Goal: Task Accomplishment & Management: Manage account settings

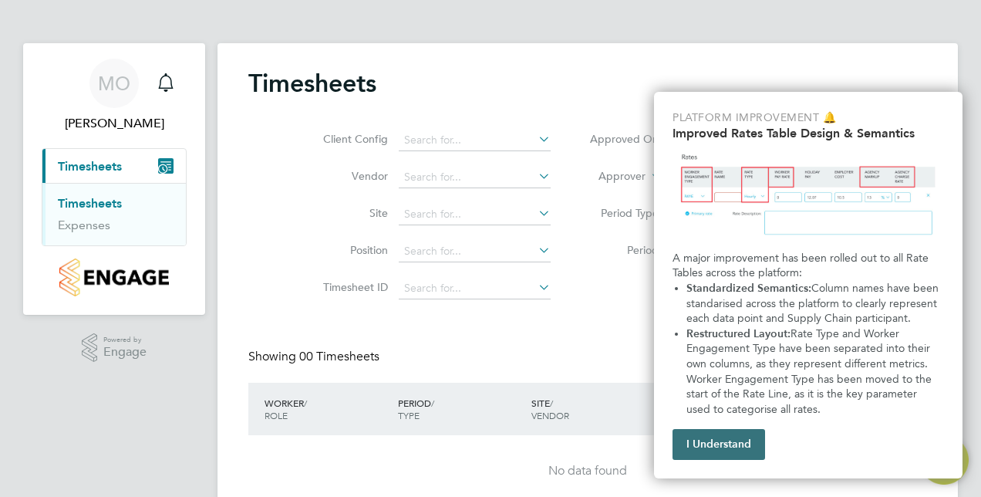
click at [688, 436] on button "I Understand" at bounding box center [718, 444] width 93 height 31
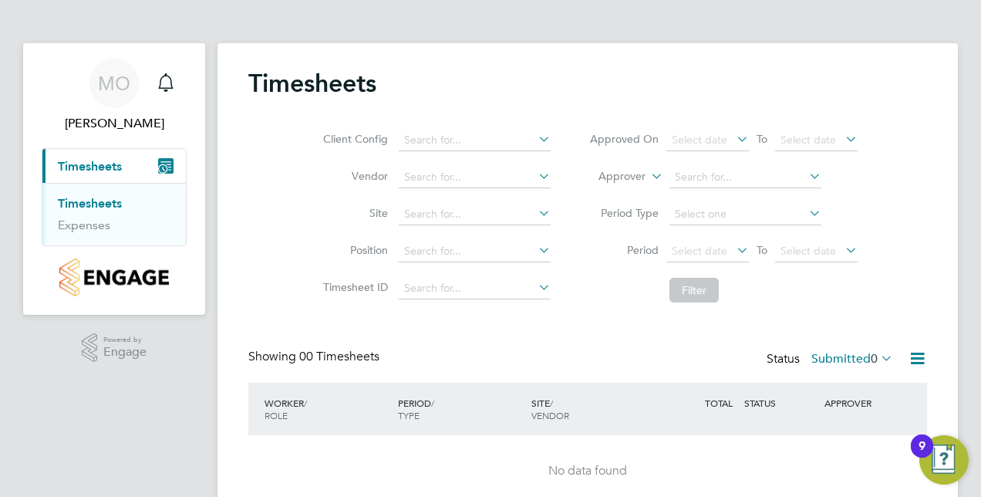
click at [535, 136] on icon at bounding box center [535, 139] width 0 height 22
type input "holden"
click at [535, 140] on icon at bounding box center [535, 139] width 0 height 22
click at [507, 214] on input at bounding box center [475, 215] width 152 height 22
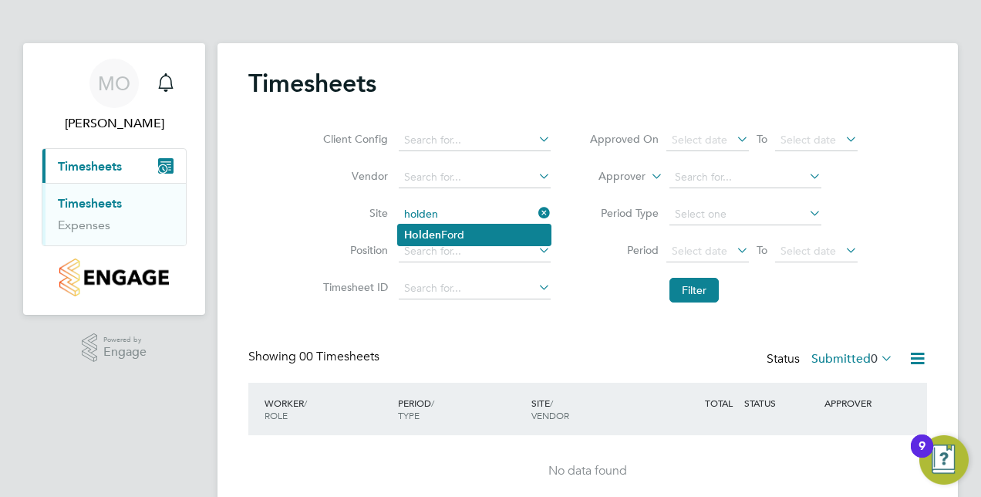
click at [494, 224] on li "[PERSON_NAME]" at bounding box center [474, 234] width 153 height 21
type input "[PERSON_NAME]"
click at [105, 163] on span "Timesheets" at bounding box center [90, 166] width 64 height 15
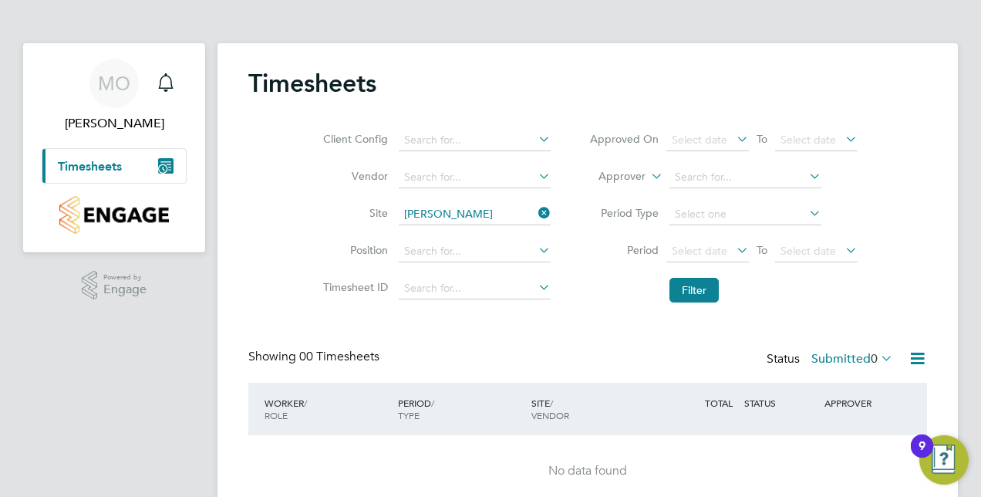
click at [96, 170] on span "Timesheets" at bounding box center [90, 166] width 64 height 15
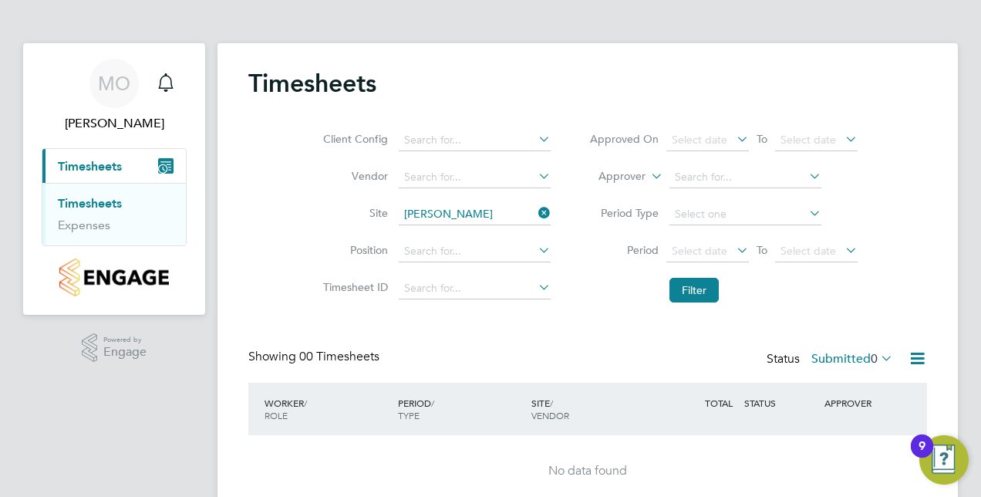
click at [103, 207] on link "Timesheets" at bounding box center [90, 203] width 64 height 15
click at [497, 214] on input at bounding box center [475, 215] width 152 height 22
click at [535, 208] on icon at bounding box center [535, 213] width 0 height 22
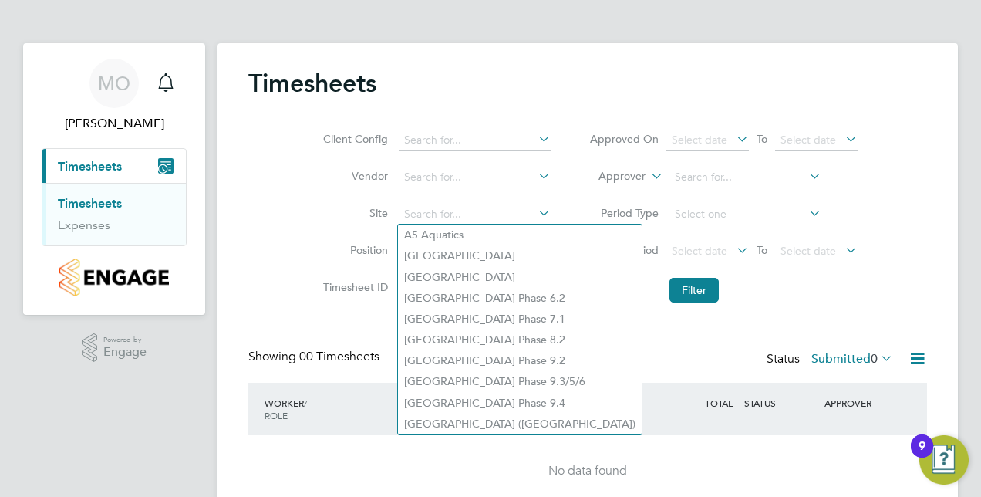
click at [586, 310] on div "Timesheets Client Config Vendor Site Position Timesheet ID Approved On Select d…" at bounding box center [587, 287] width 678 height 439
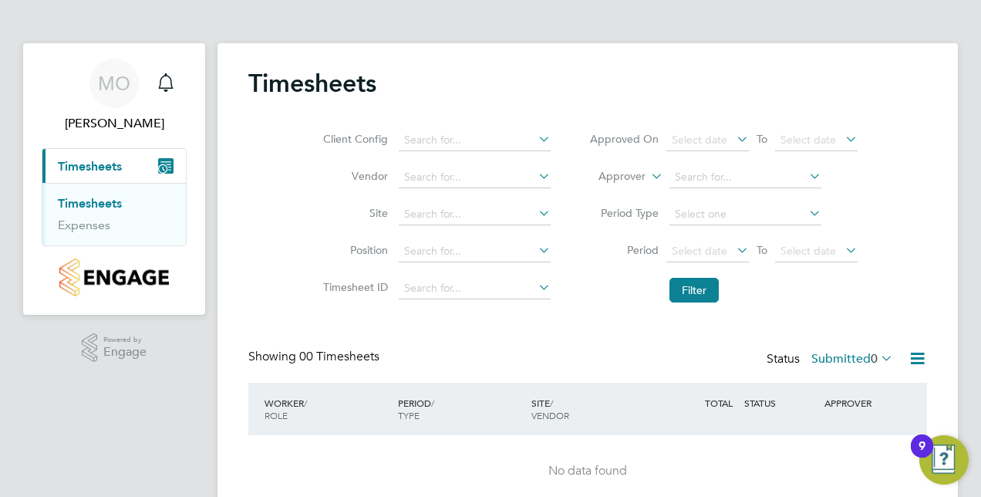
click at [935, 466] on img "Open Resource Center, 9 new notifications" at bounding box center [943, 459] width 49 height 49
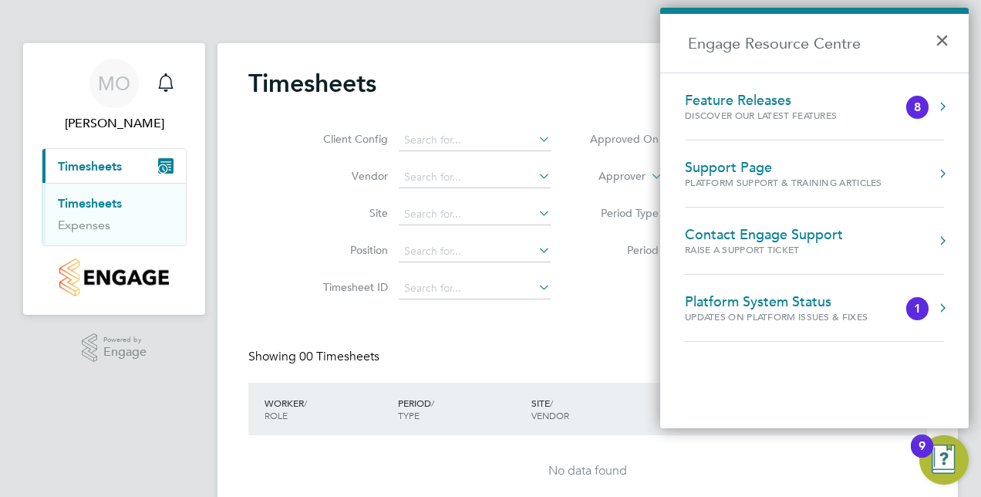
click at [620, 322] on div "Timesheets Client Config Vendor Site Position Timesheet ID Approved On Select d…" at bounding box center [587, 287] width 678 height 439
click at [947, 41] on button "×" at bounding box center [945, 36] width 22 height 34
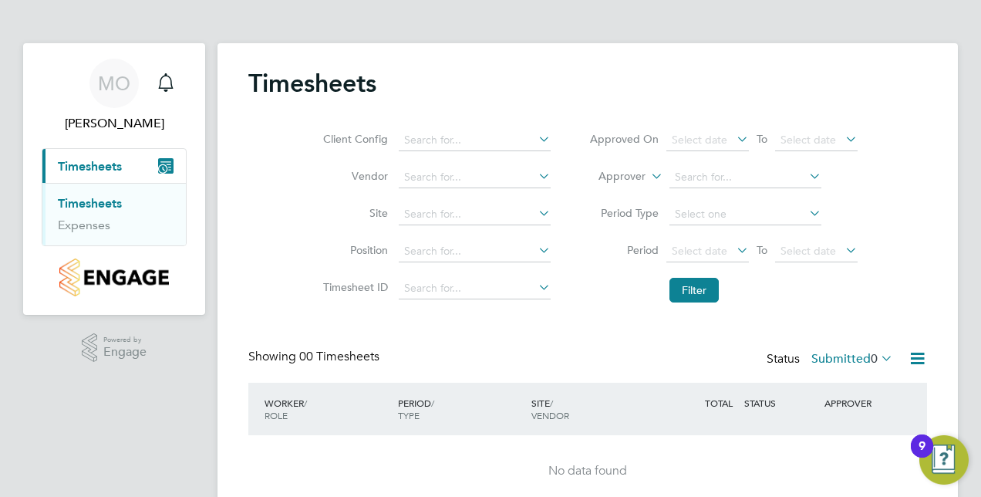
click at [169, 173] on icon "Main navigation" at bounding box center [165, 165] width 15 height 15
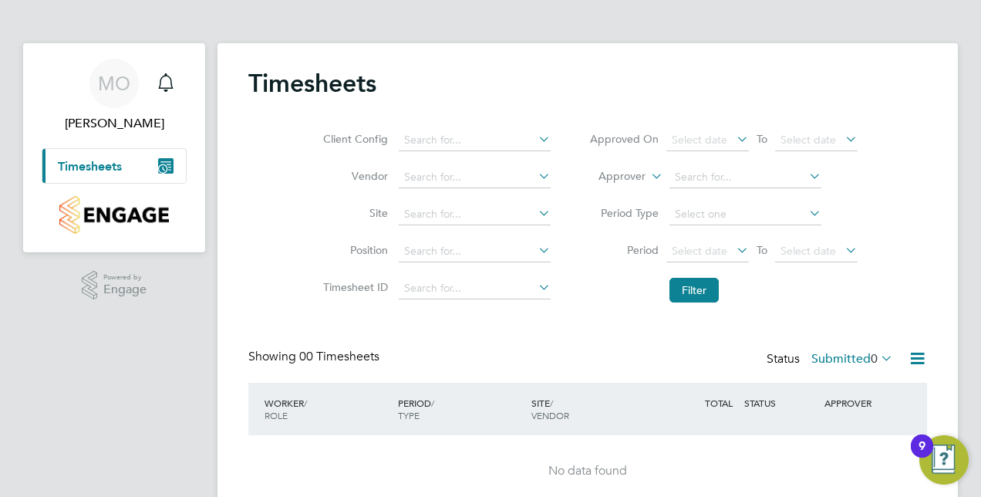
click at [169, 173] on icon "Main navigation" at bounding box center [165, 165] width 15 height 15
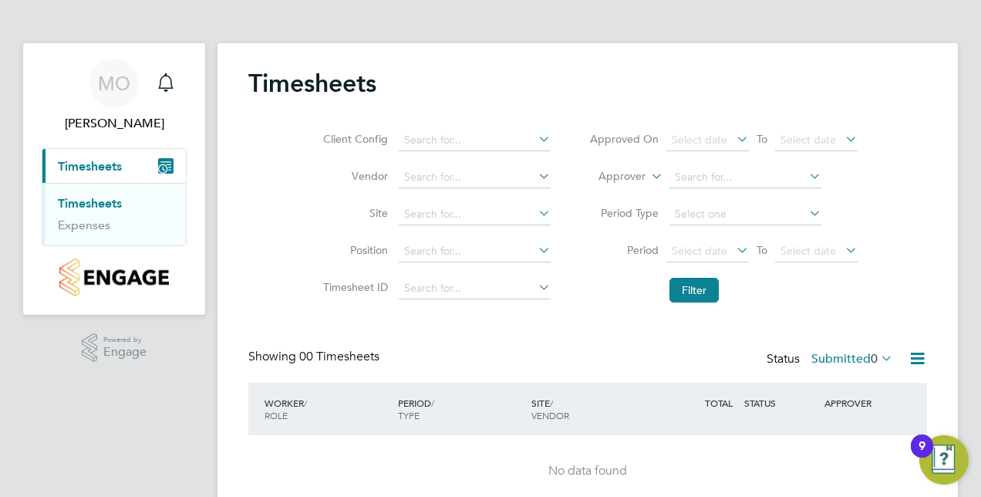
click at [97, 200] on link "Timesheets" at bounding box center [90, 203] width 64 height 15
click at [535, 174] on icon at bounding box center [535, 176] width 0 height 22
click at [487, 194] on li "North build Recruitment Limited" at bounding box center [482, 197] width 169 height 21
type input "Northbuild Recruitment Limited"
click at [702, 286] on button "Filter" at bounding box center [693, 290] width 49 height 25
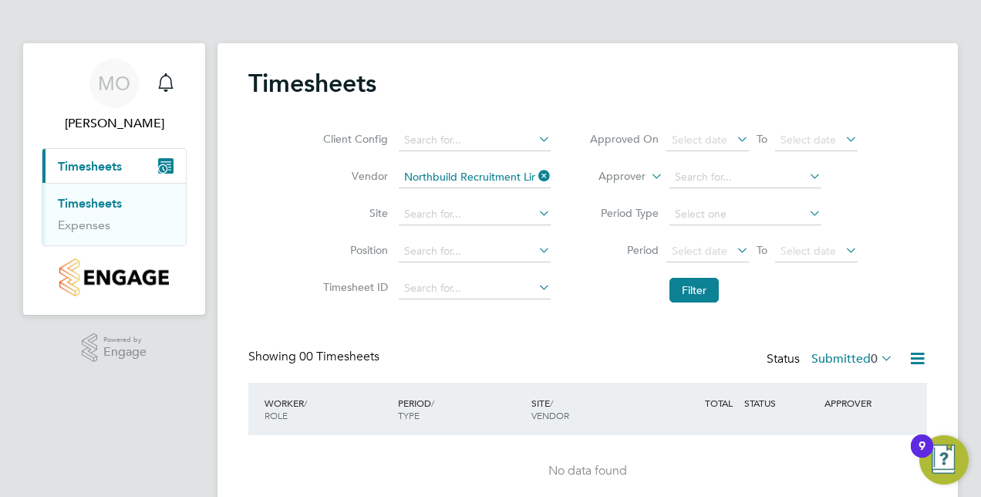
click at [877, 353] on icon at bounding box center [877, 358] width 0 height 22
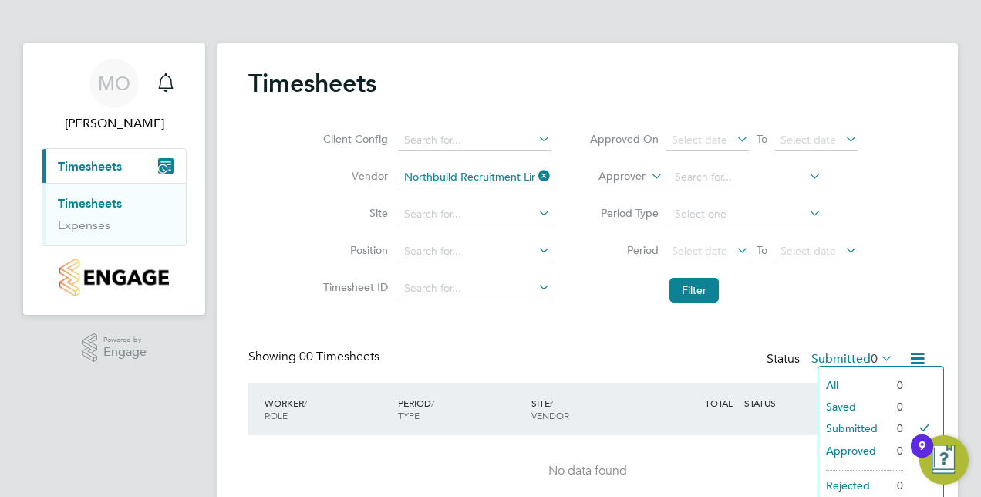
click at [870, 376] on li "All" at bounding box center [853, 385] width 71 height 22
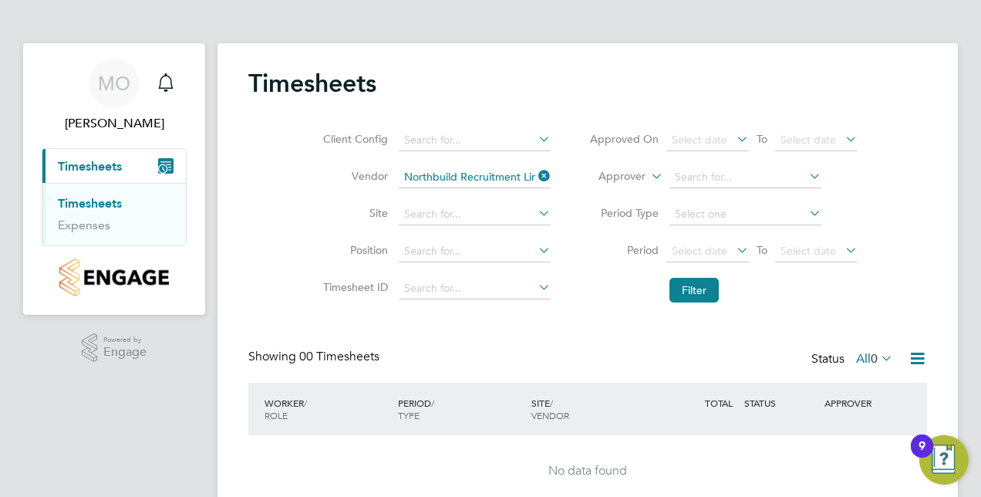
click at [877, 361] on icon at bounding box center [877, 358] width 0 height 22
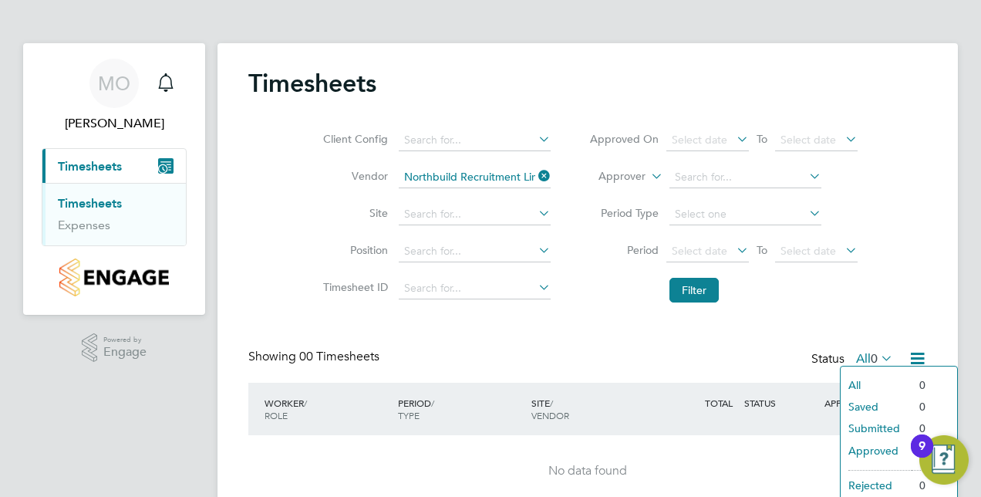
click at [882, 443] on li "Approved" at bounding box center [875, 450] width 71 height 22
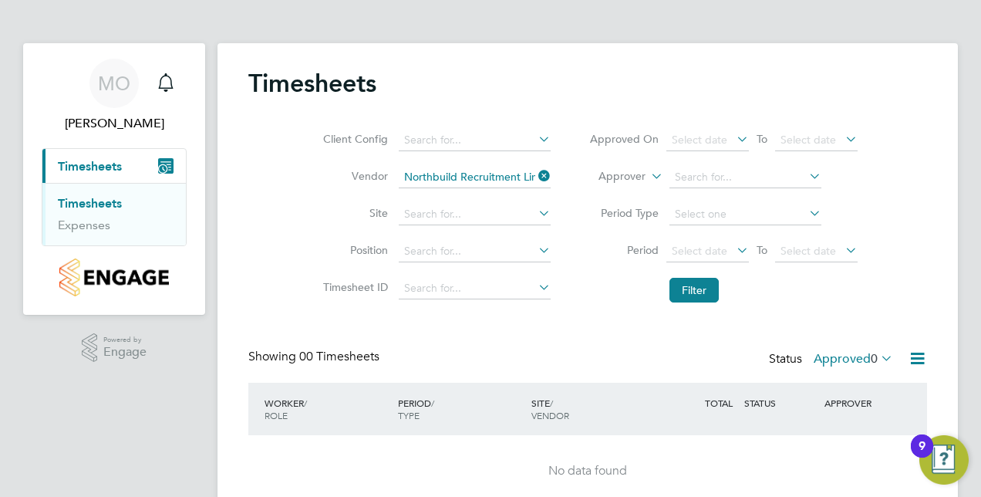
click at [535, 174] on icon at bounding box center [535, 176] width 0 height 22
click at [535, 139] on icon at bounding box center [535, 139] width 0 height 22
click at [557, 97] on div "Timesheets" at bounding box center [587, 91] width 678 height 46
click at [535, 250] on icon at bounding box center [535, 250] width 0 height 22
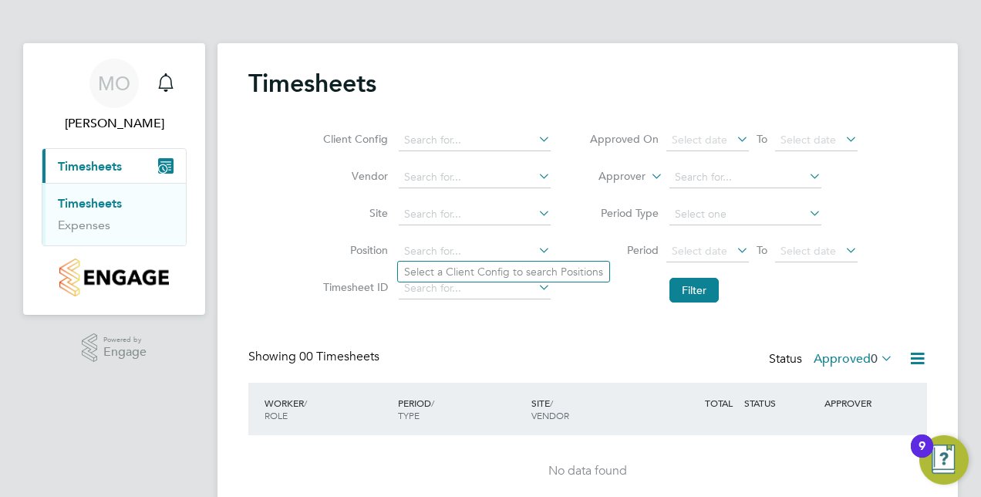
click at [535, 250] on icon at bounding box center [535, 250] width 0 height 22
click at [806, 208] on icon at bounding box center [806, 213] width 0 height 22
click at [806, 210] on icon at bounding box center [806, 213] width 0 height 22
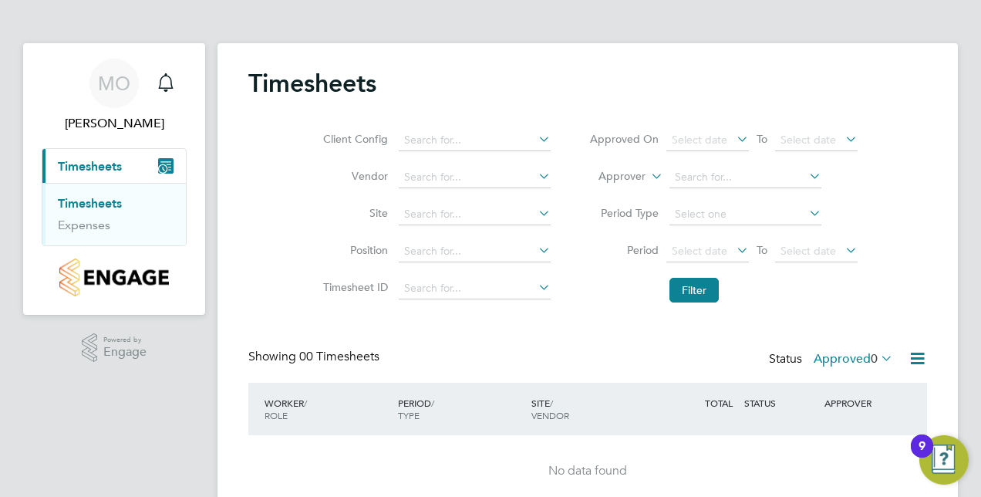
click at [806, 213] on icon at bounding box center [806, 213] width 0 height 22
click at [749, 142] on div "Select date To Select date" at bounding box center [761, 141] width 191 height 22
click at [733, 142] on icon at bounding box center [733, 139] width 0 height 22
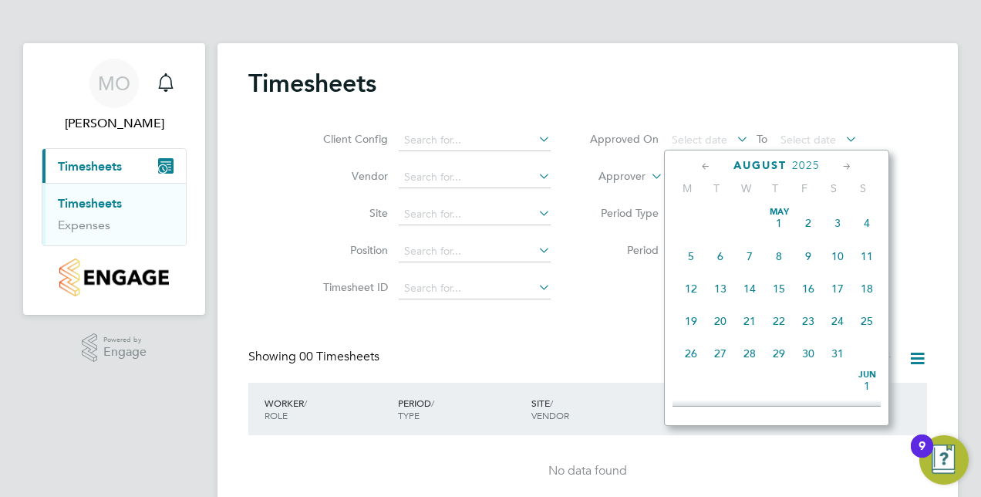
scroll to position [595, 0]
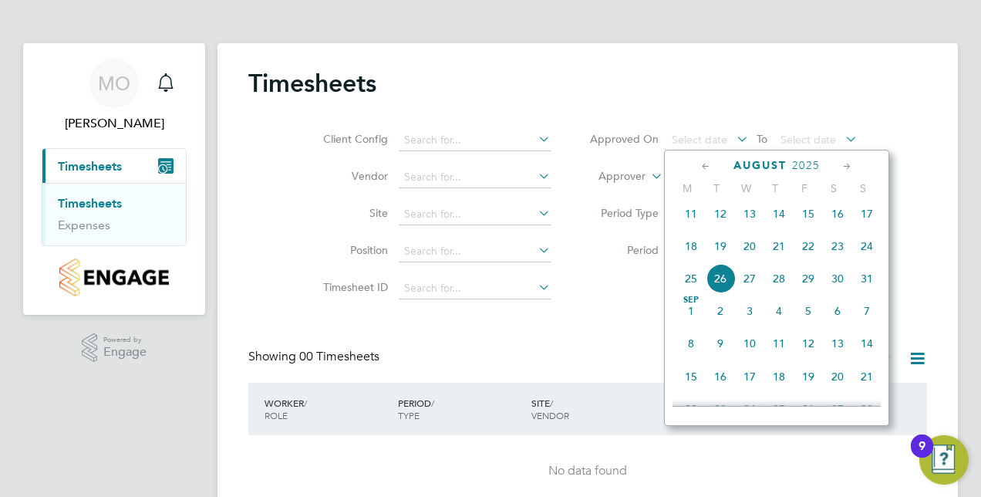
click at [900, 164] on div "Client Config Vendor Site Position Timesheet ID Approved On Select date To Sele…" at bounding box center [587, 212] width 678 height 196
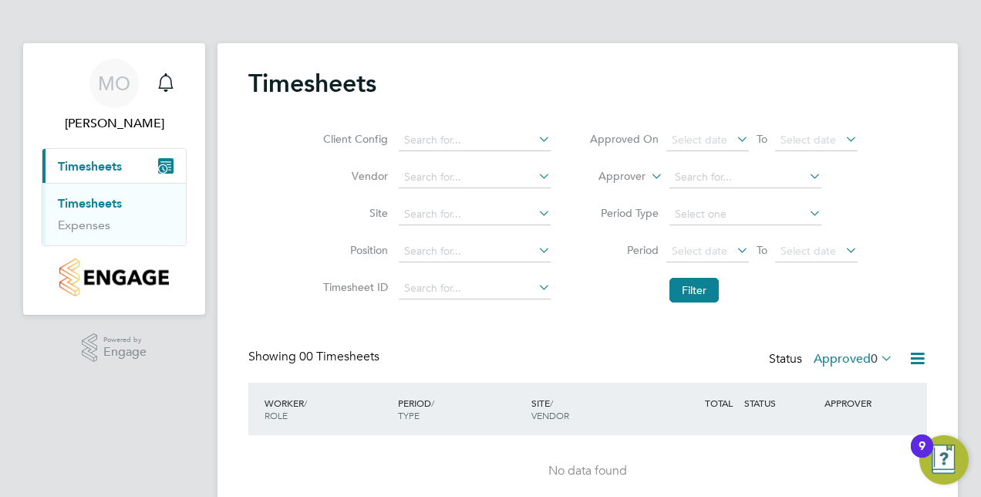
click at [535, 140] on icon at bounding box center [535, 139] width 0 height 22
click at [509, 320] on li "Countryside Properties UK Ltd" at bounding box center [595, 328] width 395 height 21
type input "Countryside Properties UK Ltd"
click at [535, 136] on icon at bounding box center [535, 139] width 0 height 22
click at [336, 173] on label "Vendor" at bounding box center [352, 176] width 69 height 14
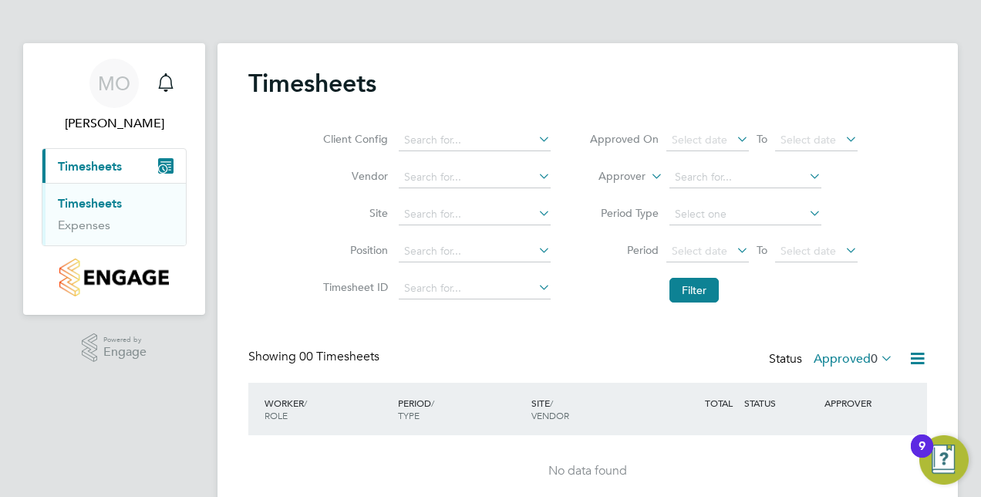
drag, startPoint x: 336, startPoint y: 173, endPoint x: 318, endPoint y: 285, distance: 113.3
click at [318, 285] on ul "Client Config Vendor Site Position Timesheet ID" at bounding box center [434, 214] width 271 height 185
click at [937, 458] on img "Open Resource Center, 9 new notifications" at bounding box center [943, 459] width 49 height 49
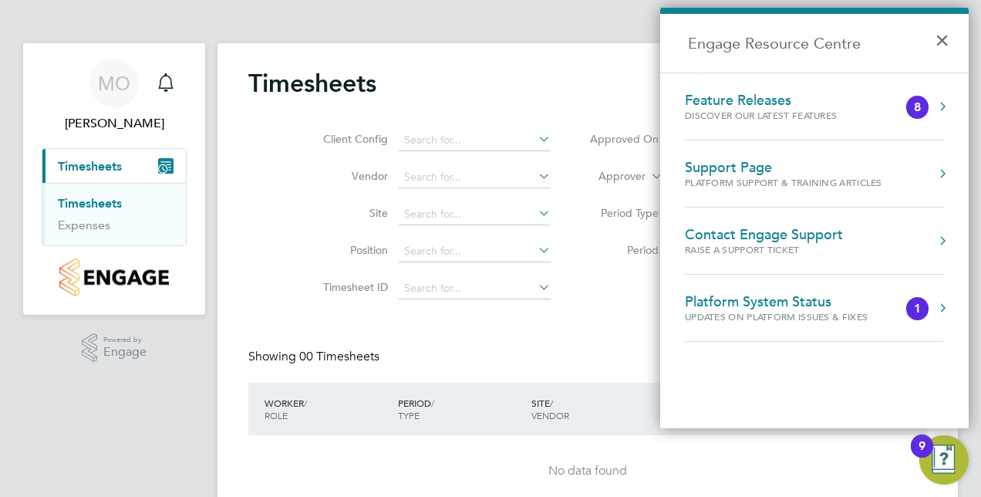
click at [834, 321] on div "Updates on Platform Issues & Fixes" at bounding box center [792, 316] width 214 height 13
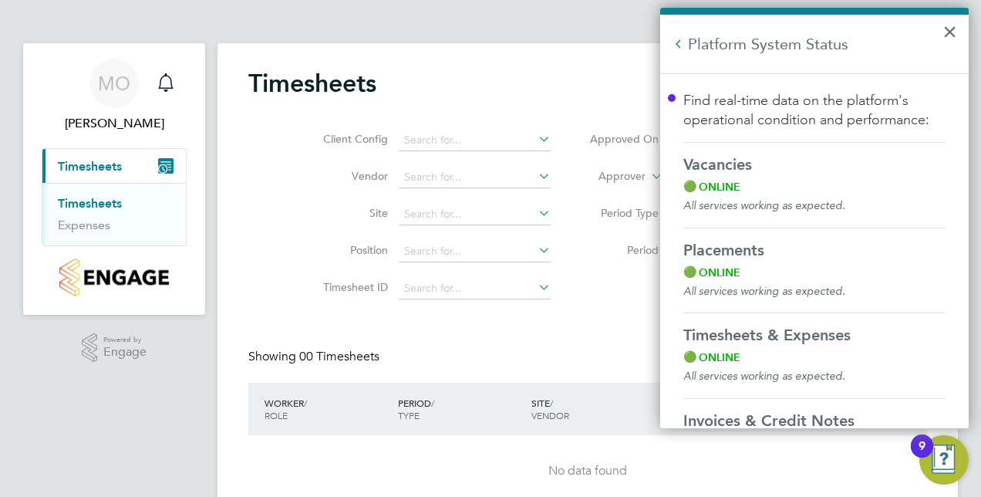
scroll to position [0, 0]
drag, startPoint x: 845, startPoint y: 274, endPoint x: 858, endPoint y: 196, distance: 79.7
click at [858, 196] on div "[DATE] Find real-time data on the platform's operational condition and performa…" at bounding box center [814, 328] width 262 height 476
drag, startPoint x: 858, startPoint y: 196, endPoint x: 941, endPoint y: 41, distance: 175.6
click at [941, 41] on h2 "Platform System Status" at bounding box center [814, 44] width 308 height 59
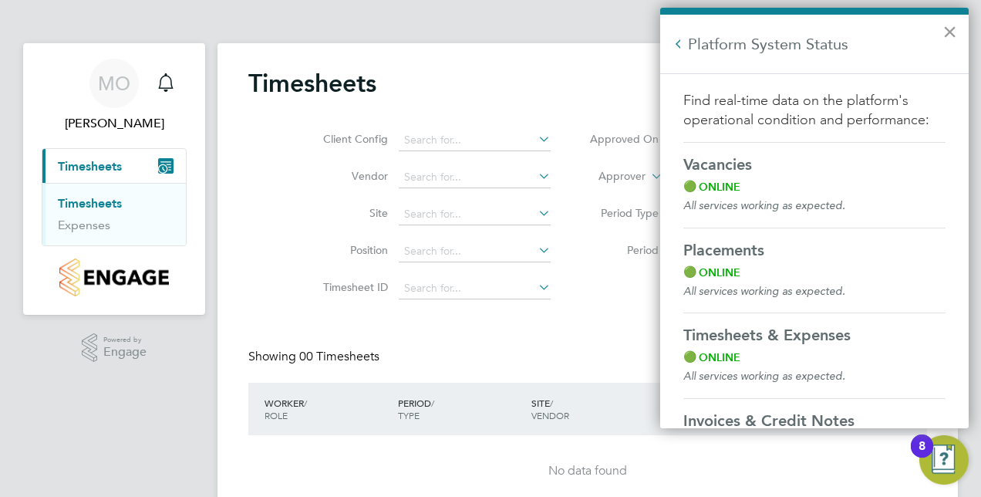
click at [944, 34] on button "×" at bounding box center [949, 31] width 15 height 25
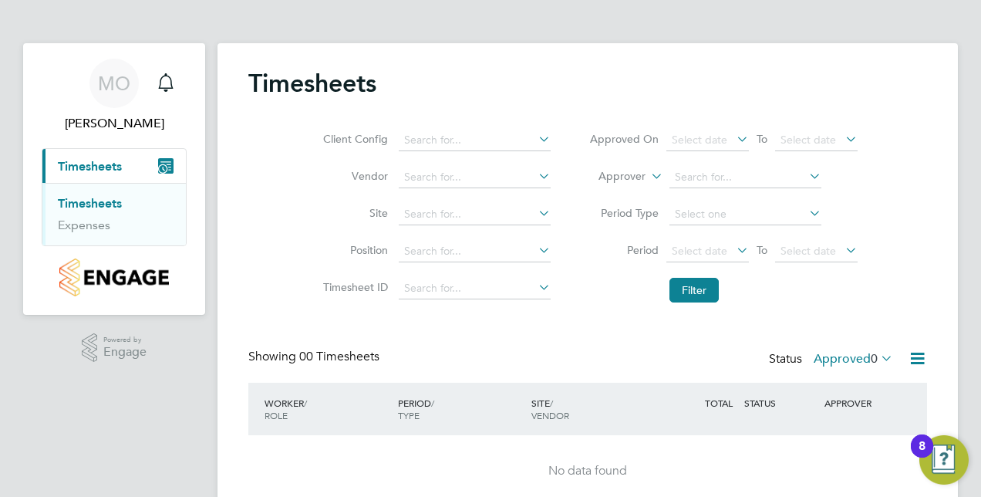
click at [919, 360] on icon at bounding box center [916, 357] width 19 height 19
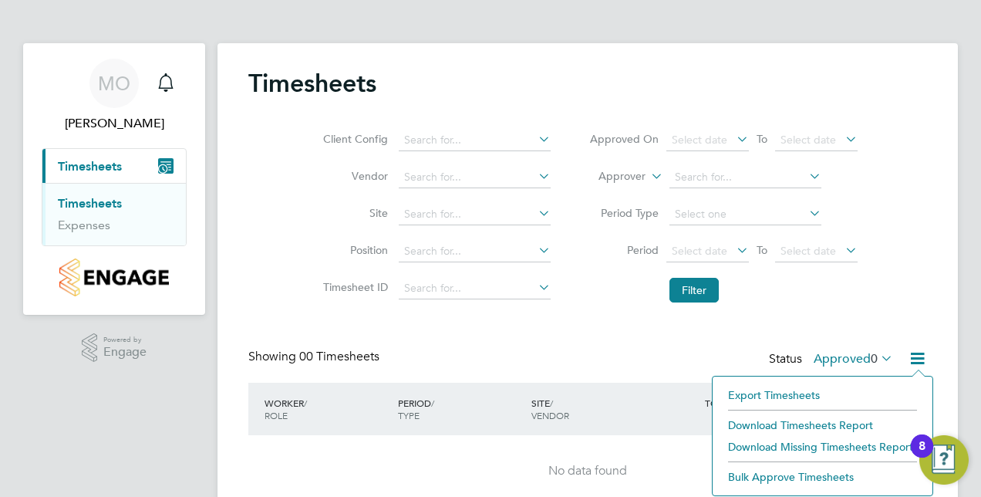
click at [658, 362] on div "Showing 00 Timesheets Status Approved 0" at bounding box center [587, 365] width 678 height 34
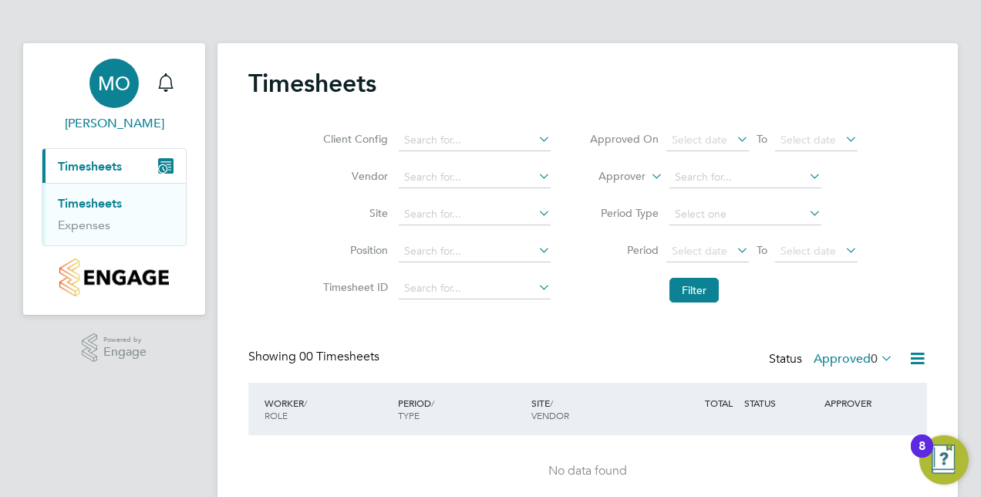
click at [105, 113] on link "MO [PERSON_NAME]" at bounding box center [114, 96] width 145 height 74
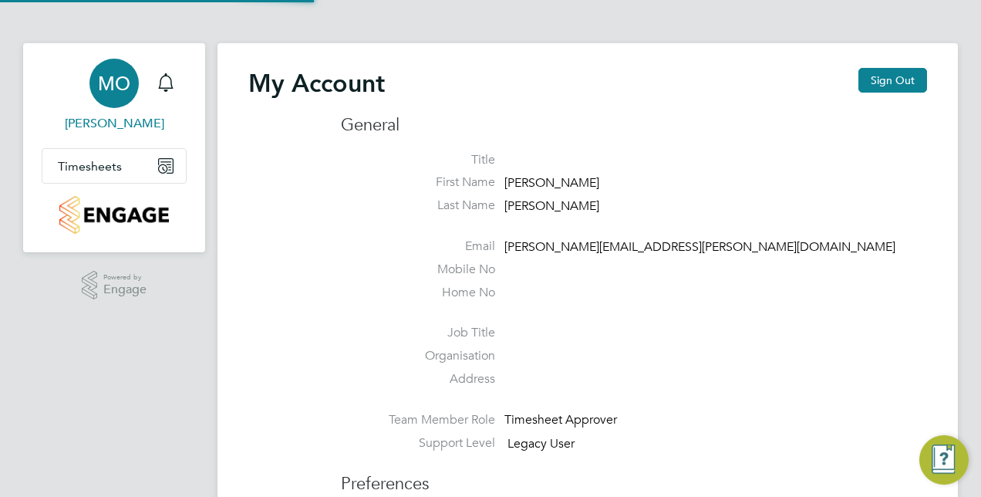
type input "[PERSON_NAME][EMAIL_ADDRESS][PERSON_NAME][DOMAIN_NAME]"
click at [120, 123] on span "[PERSON_NAME]" at bounding box center [114, 123] width 145 height 19
click at [173, 171] on icon "Main navigation" at bounding box center [166, 166] width 14 height 14
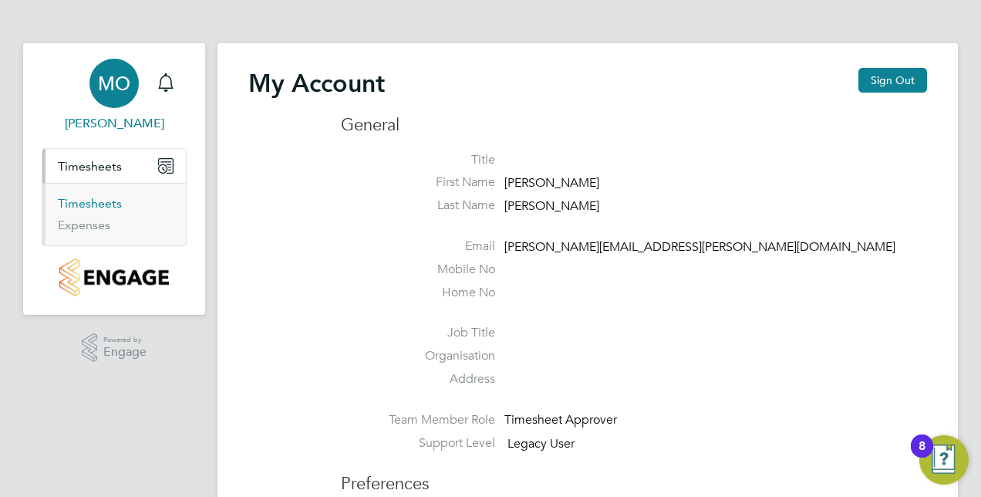
click at [102, 202] on link "Timesheets" at bounding box center [90, 203] width 64 height 15
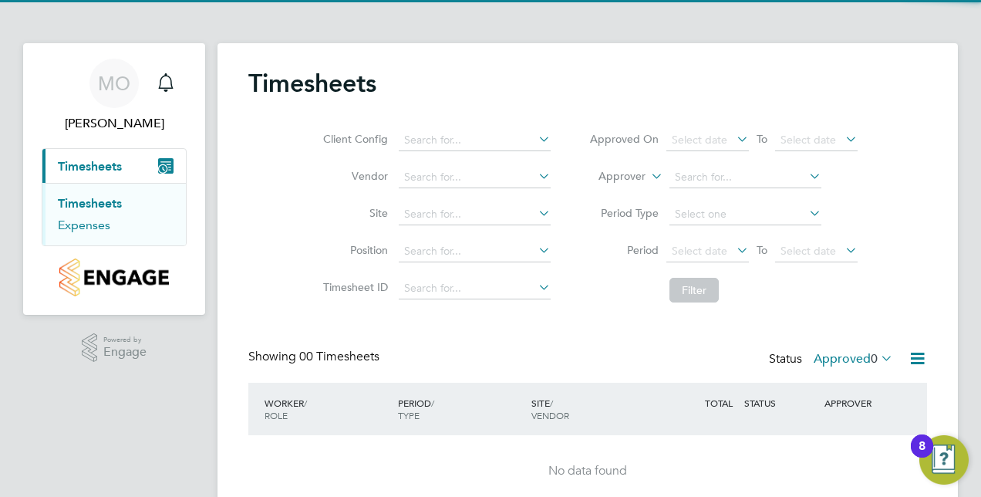
click at [90, 221] on link "Expenses" at bounding box center [84, 224] width 52 height 15
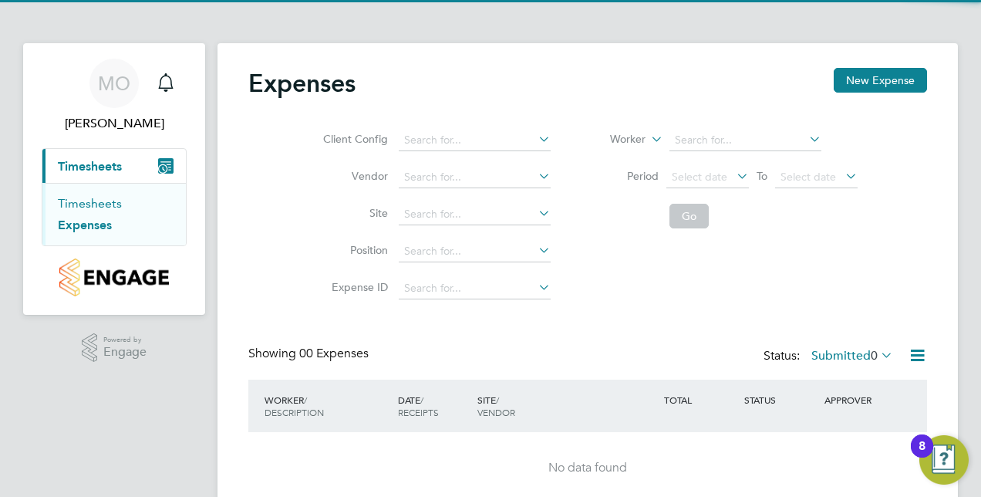
click at [101, 210] on link "Timesheets" at bounding box center [90, 203] width 64 height 15
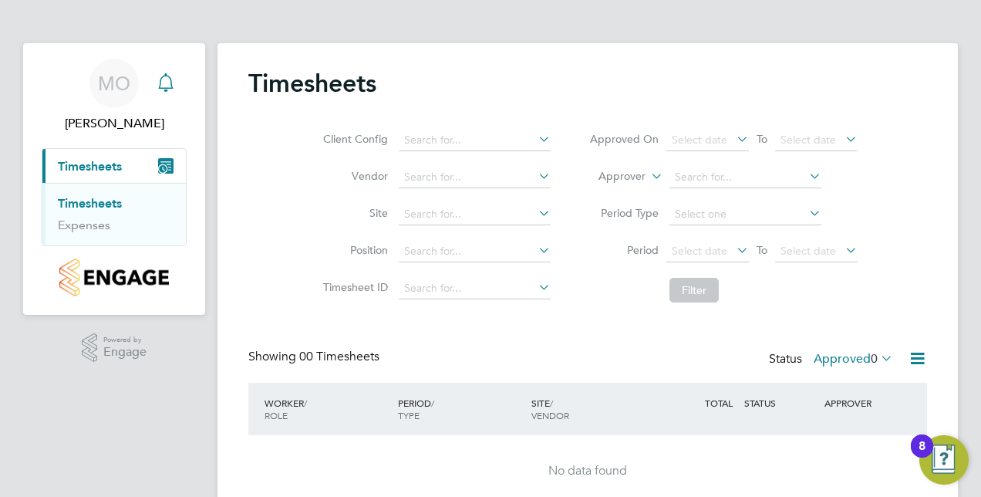
click at [175, 82] on div "Main navigation" at bounding box center [165, 83] width 31 height 31
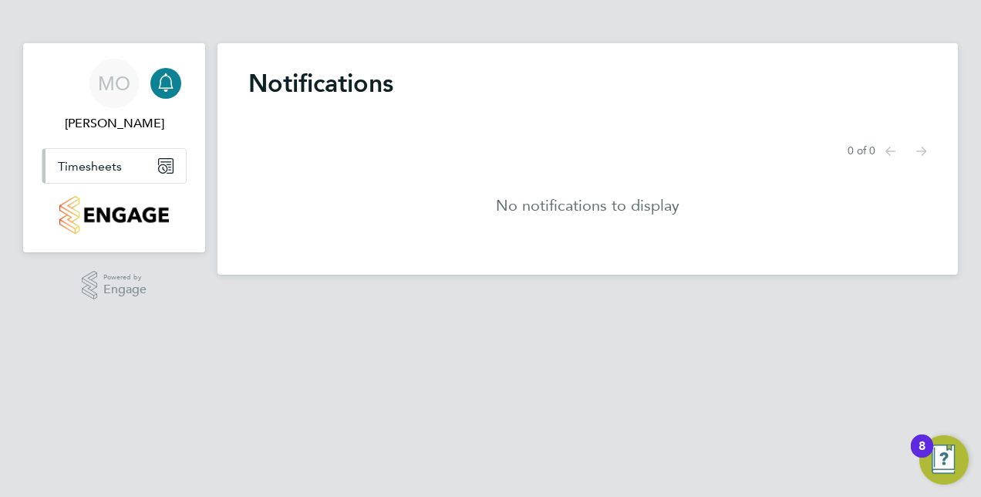
click at [111, 153] on button "Timesheets" at bounding box center [113, 166] width 143 height 34
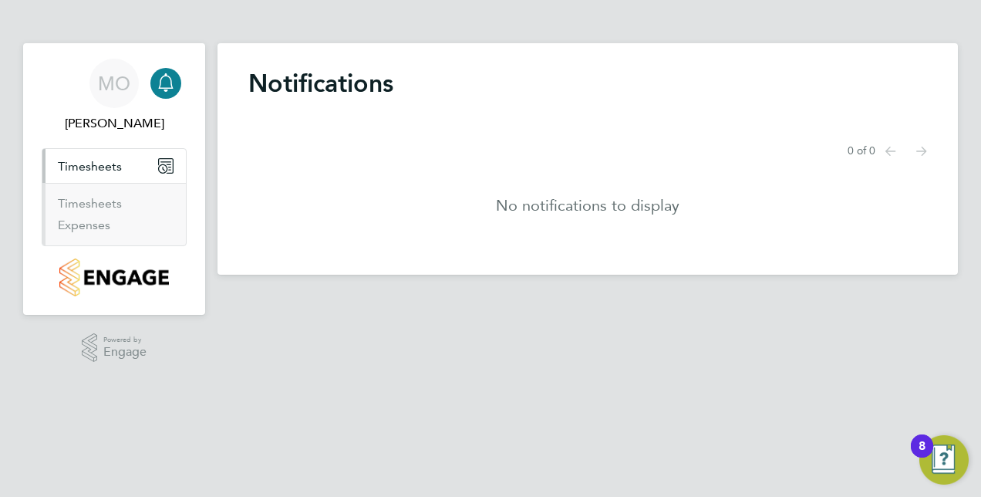
click at [126, 197] on li "Timesheets" at bounding box center [116, 207] width 116 height 22
click at [114, 200] on link "Timesheets" at bounding box center [90, 203] width 64 height 15
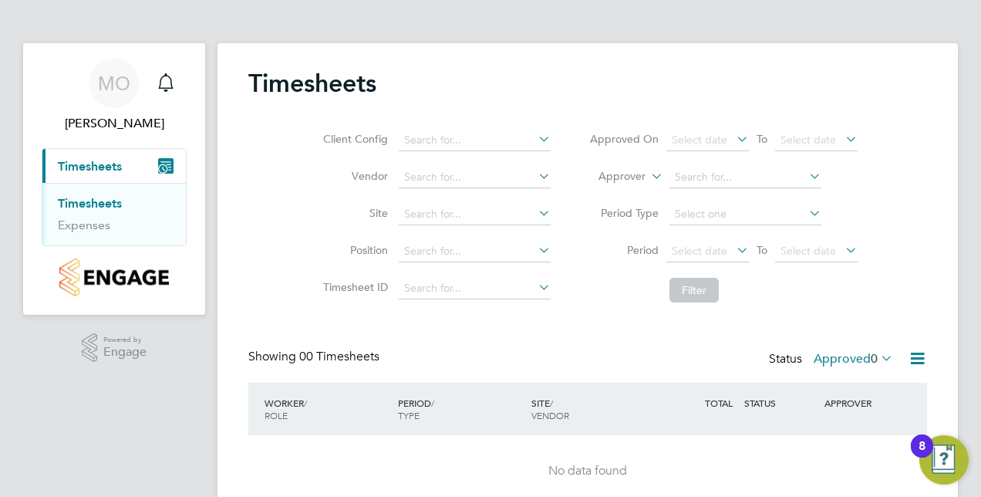
click at [535, 138] on icon at bounding box center [535, 139] width 0 height 22
click at [558, 86] on div "Timesheets" at bounding box center [587, 91] width 678 height 46
click at [93, 204] on link "Timesheets" at bounding box center [90, 203] width 64 height 15
click at [939, 463] on img "Open Resource Center, 8 new notifications" at bounding box center [943, 459] width 49 height 49
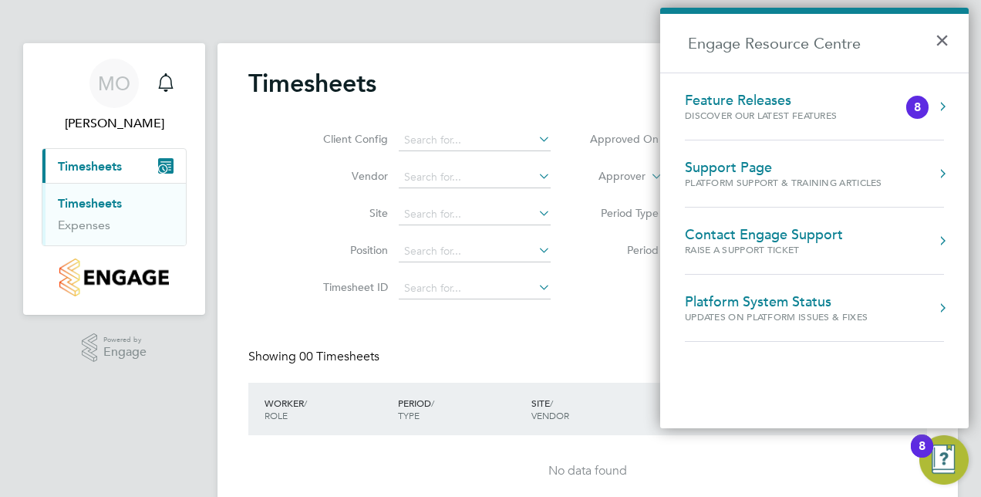
click at [941, 109] on button "Engage Resource Centre" at bounding box center [941, 106] width 15 height 15
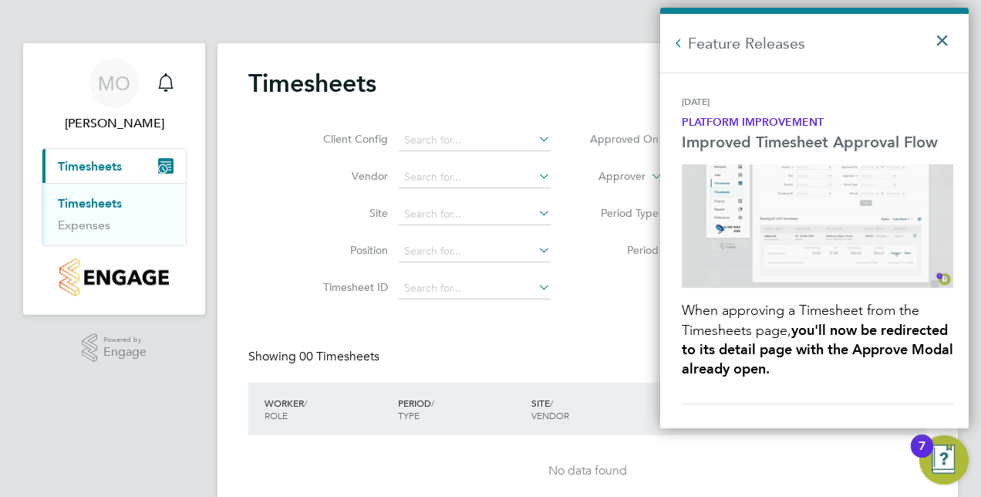
click at [944, 34] on button "×" at bounding box center [945, 36] width 22 height 34
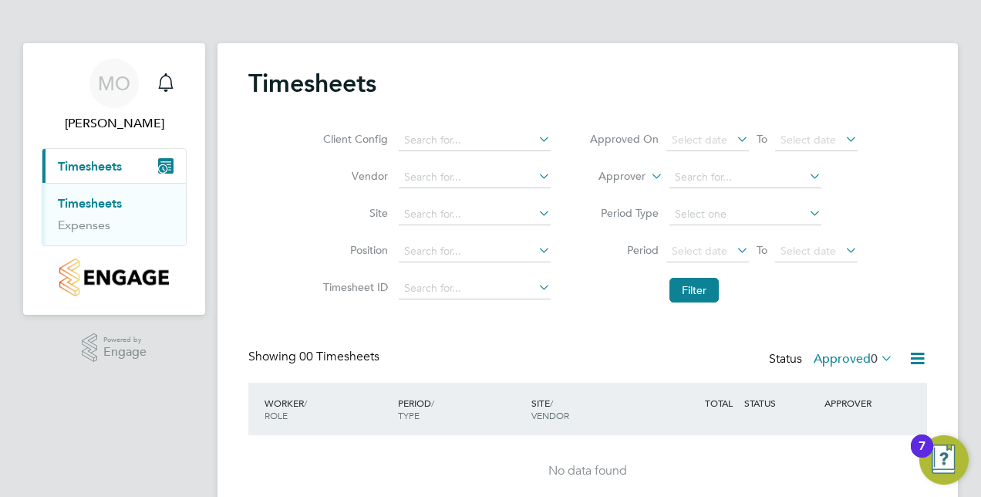
click at [919, 435] on button "7" at bounding box center [943, 459] width 49 height 49
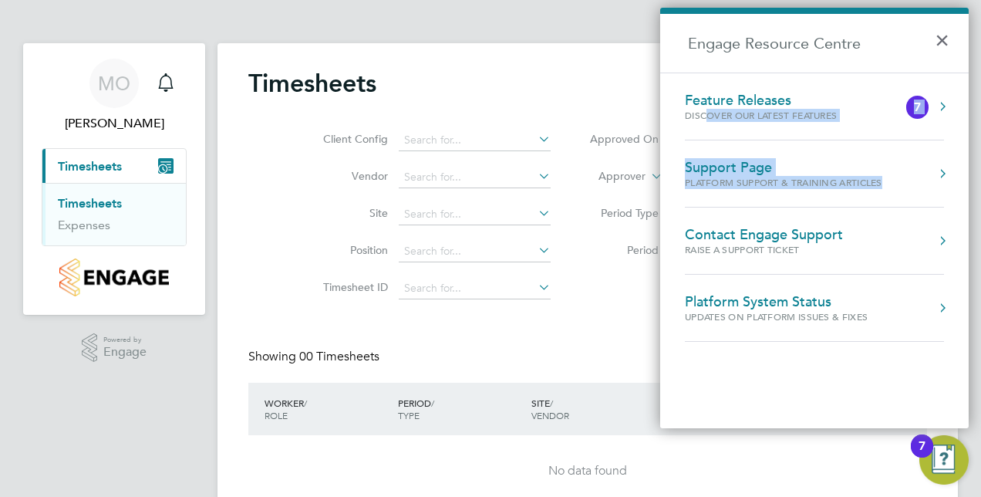
drag, startPoint x: 674, startPoint y: 150, endPoint x: 706, endPoint y: 108, distance: 52.7
click at [706, 108] on ol "Feature Releases Discover our latest features 7 Support Page Platform Support &…" at bounding box center [814, 249] width 308 height 355
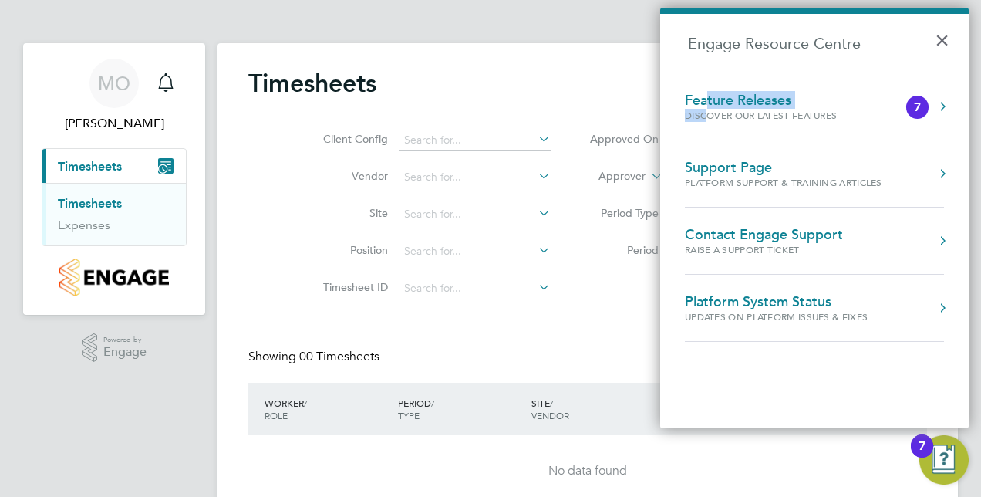
click at [706, 108] on div "Feature Releases Discover our latest features" at bounding box center [792, 106] width 214 height 29
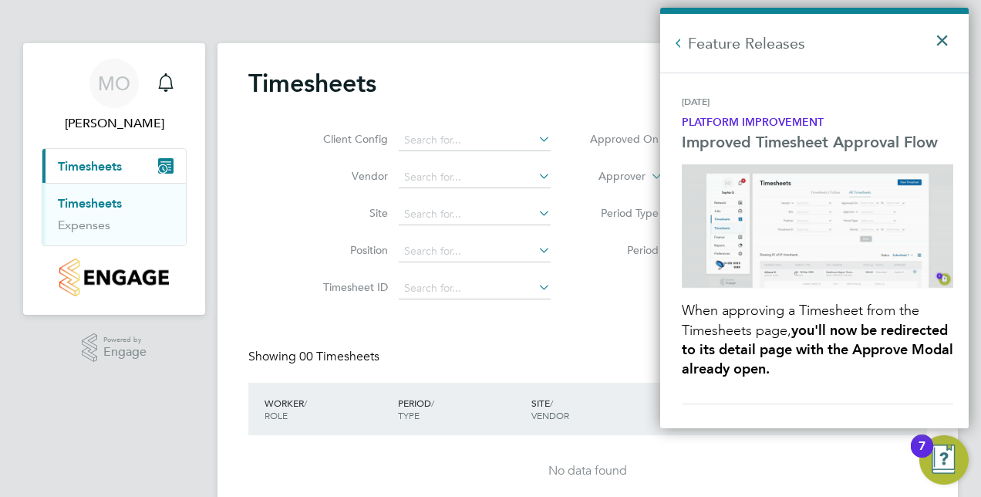
click at [940, 46] on button "×" at bounding box center [945, 36] width 22 height 34
